Goal: Navigation & Orientation: Find specific page/section

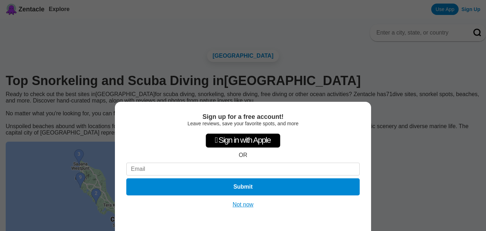
scroll to position [3, 0]
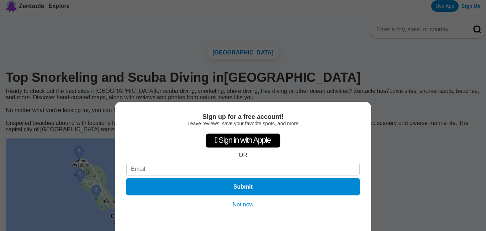
click at [243, 204] on button "Not now" at bounding box center [243, 204] width 25 height 7
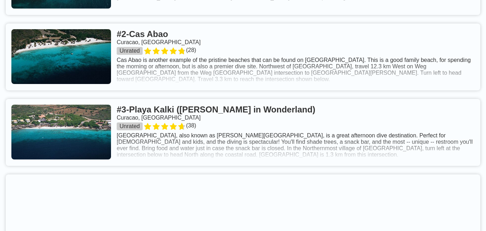
scroll to position [372, 0]
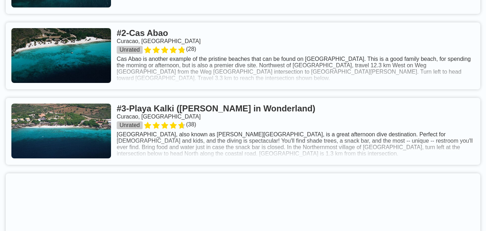
click at [248, 149] on link at bounding box center [243, 131] width 475 height 67
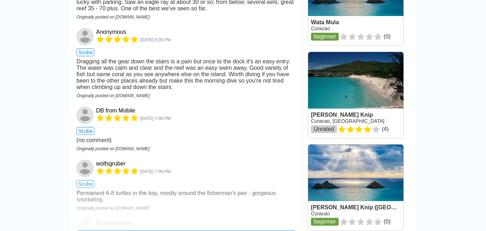
scroll to position [916, 0]
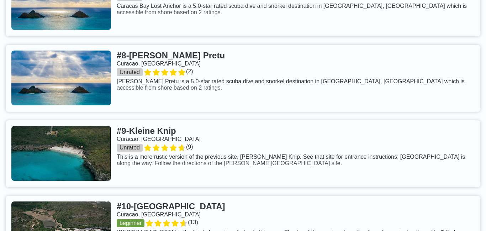
scroll to position [888, 0]
